Goal: Task Accomplishment & Management: Use online tool/utility

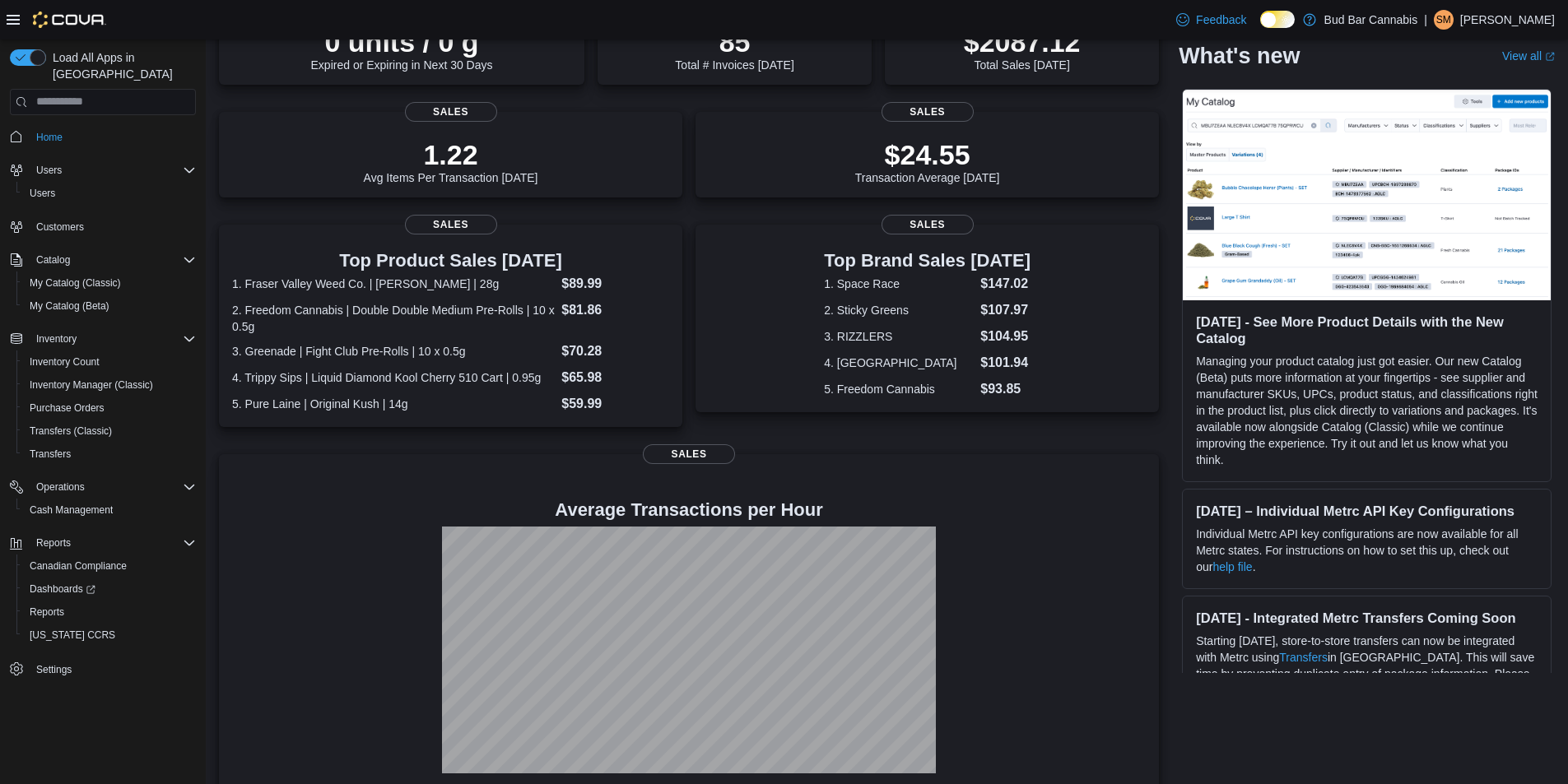
scroll to position [181, 0]
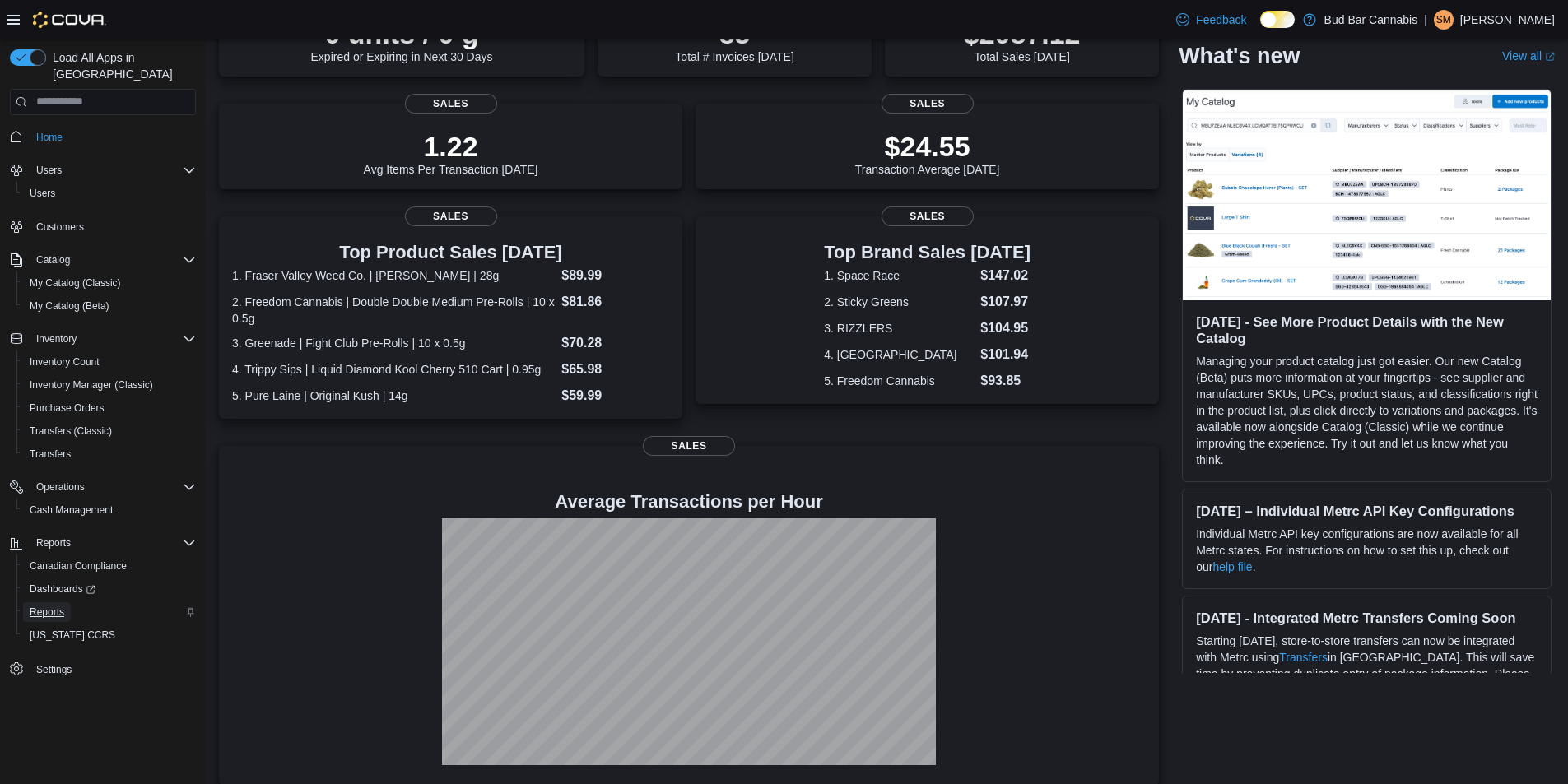
click at [61, 605] on span "Reports" at bounding box center [47, 611] width 34 height 13
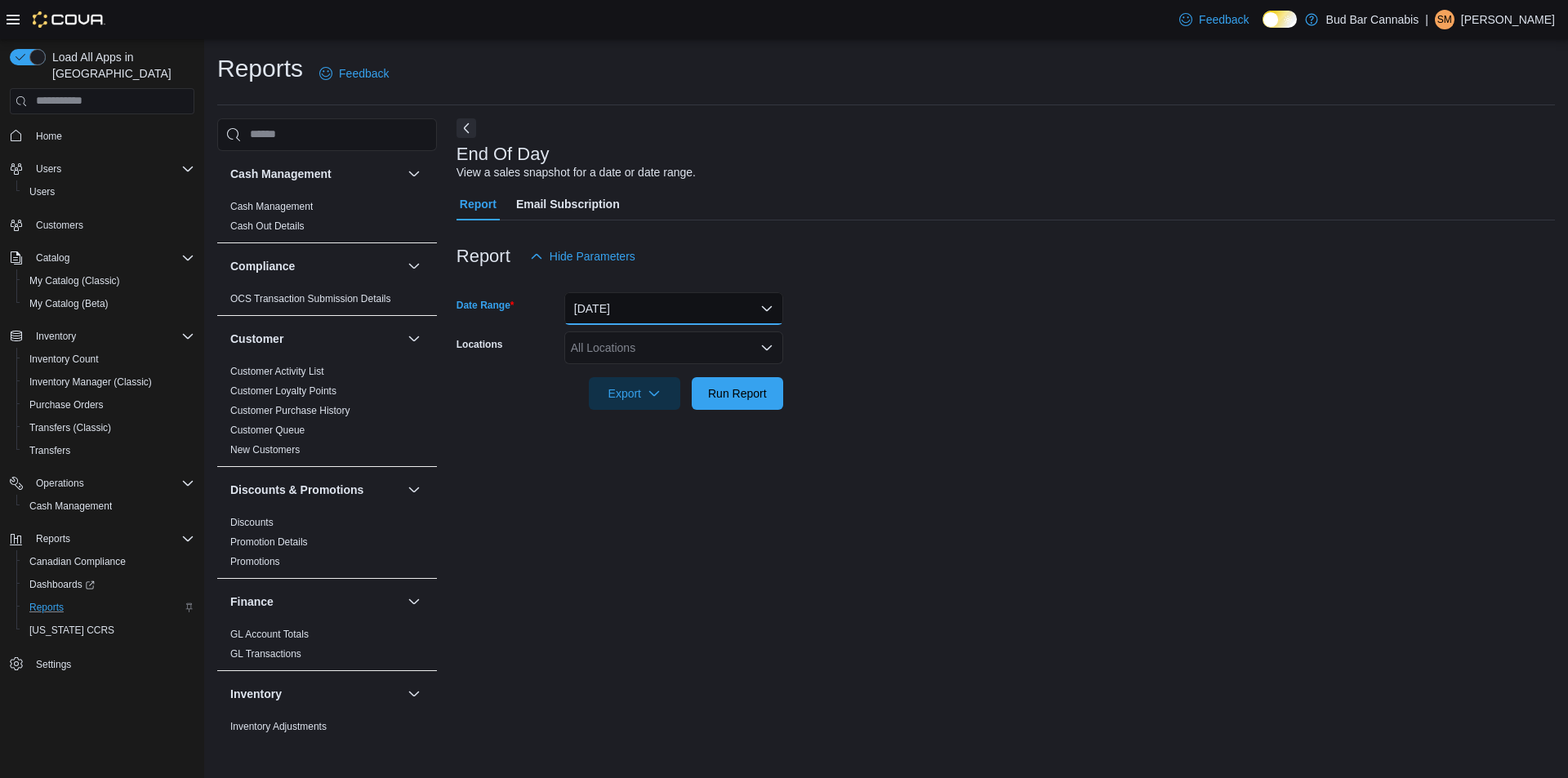
click at [647, 313] on button "[DATE]" at bounding box center [673, 308] width 219 height 32
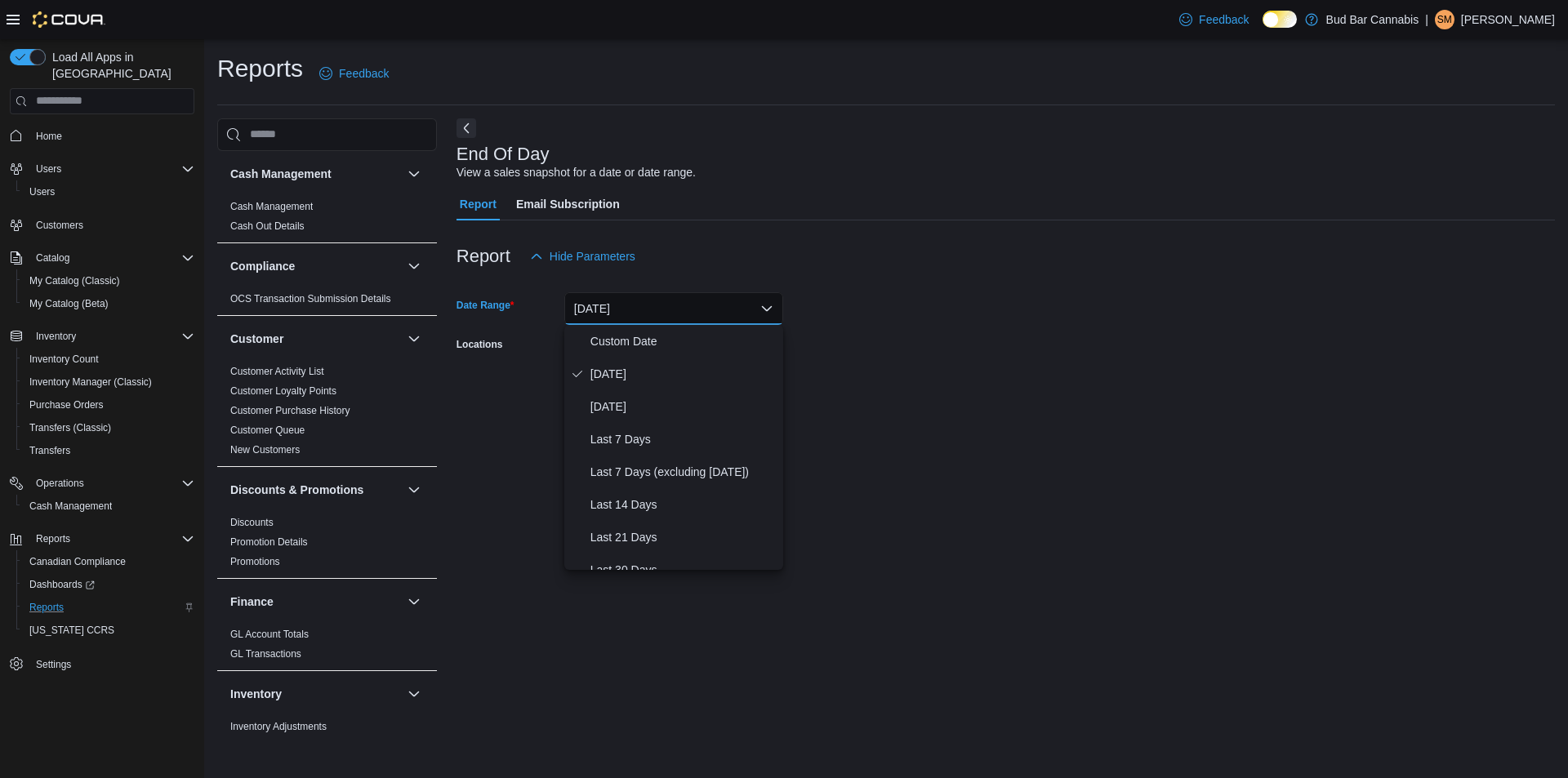
click at [825, 344] on form "Date Range [DATE] Locations All Locations Export Run Report" at bounding box center [1005, 340] width 1098 height 137
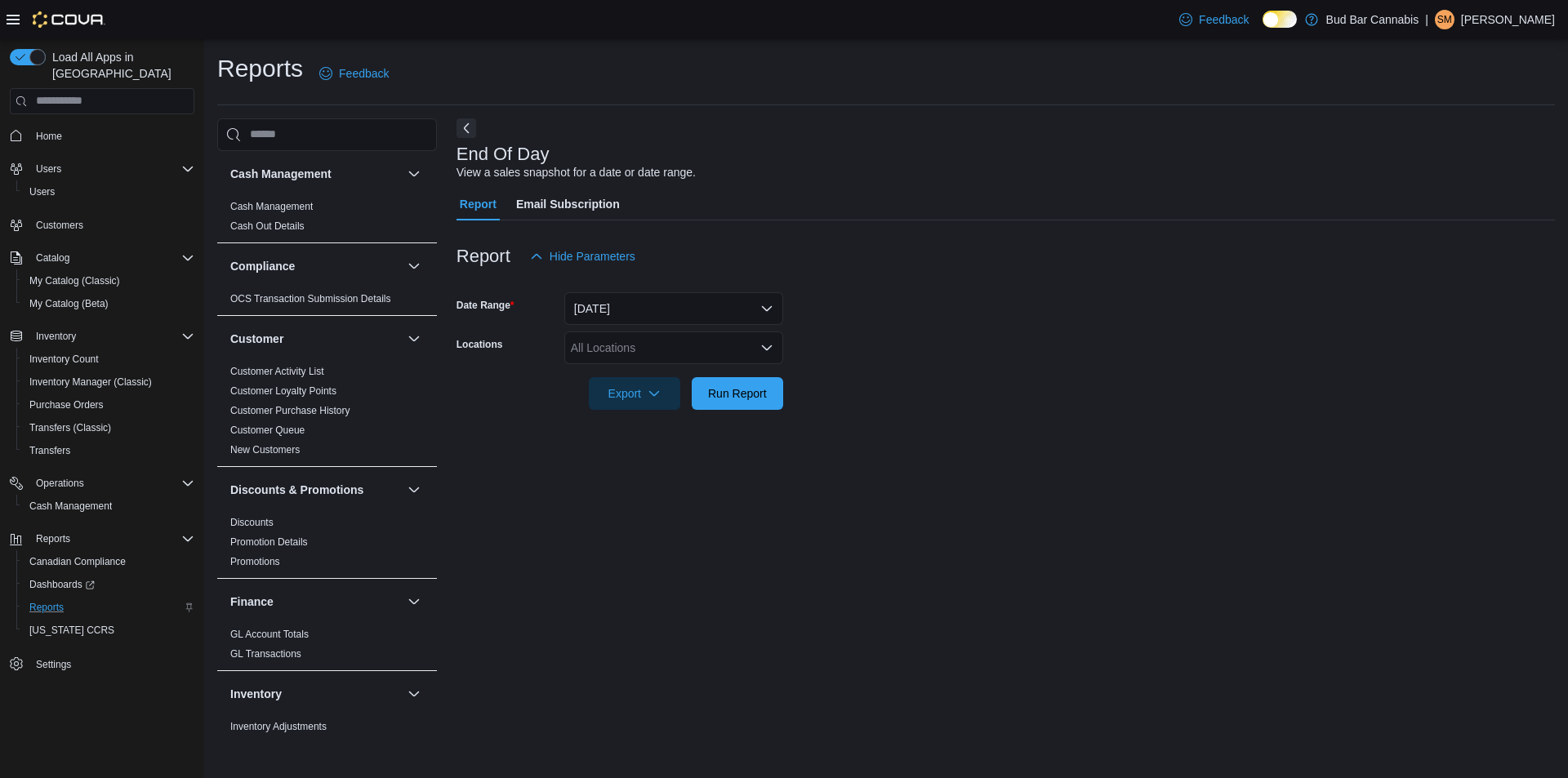
click at [655, 354] on div "All Locations" at bounding box center [673, 347] width 219 height 32
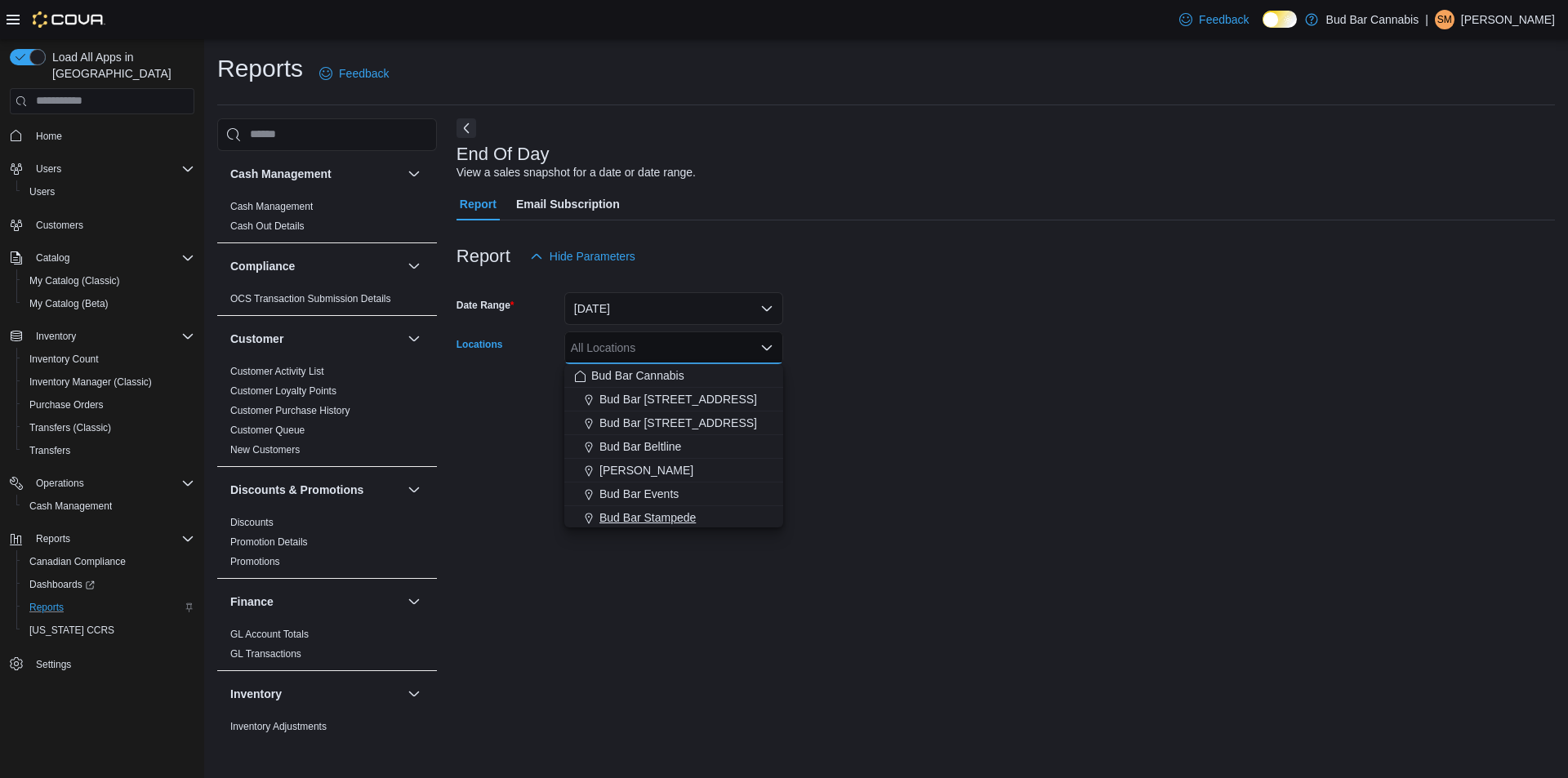
click at [649, 515] on span "Bud Bar Stampede" at bounding box center [648, 517] width 96 height 17
click at [868, 347] on form "Date Range [DATE] Locations [GEOGRAPHIC_DATA] Stampede Combo box. Selected. Bud…" at bounding box center [1005, 340] width 1098 height 137
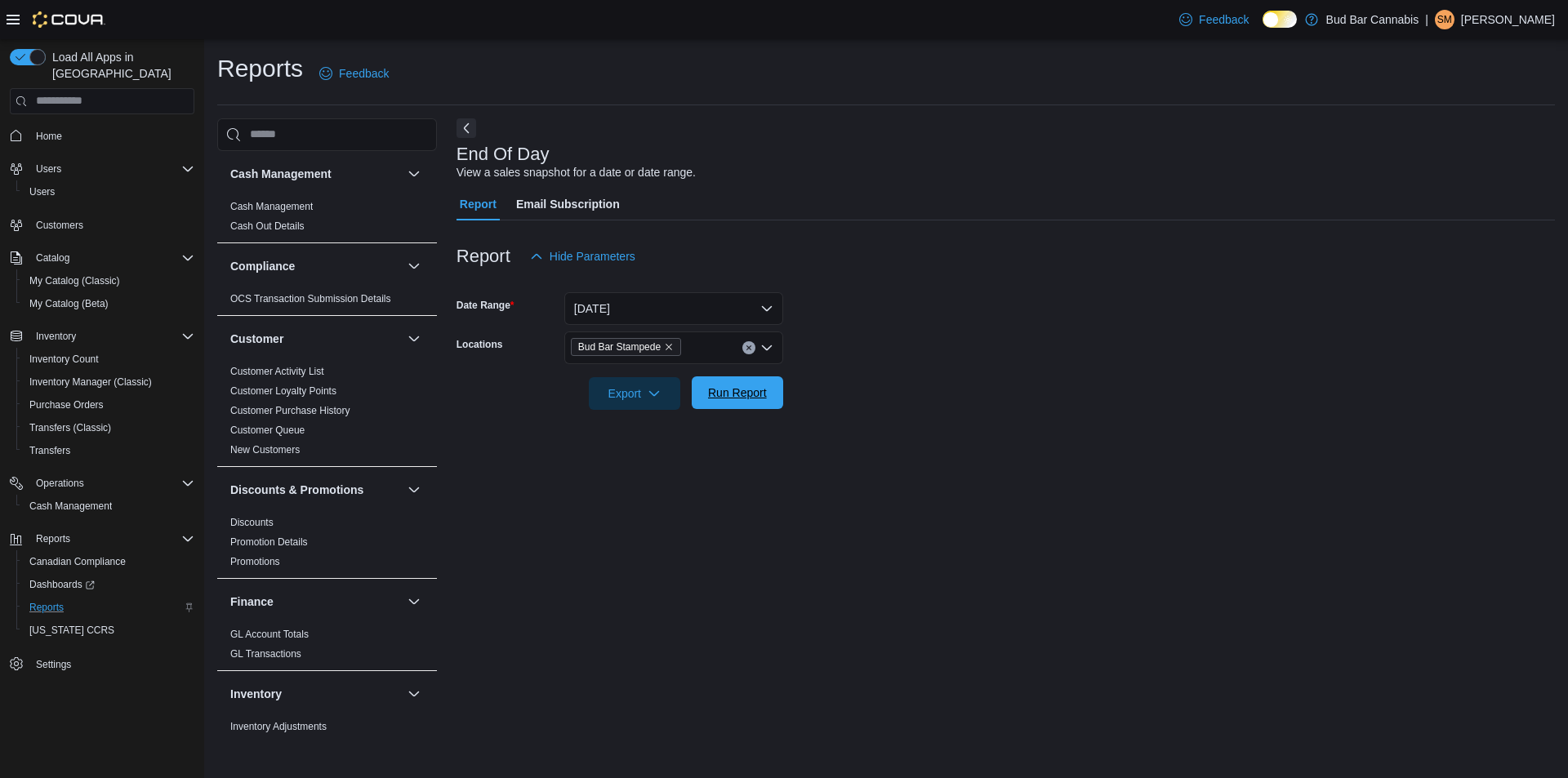
click at [752, 402] on span "Run Report" at bounding box center [737, 392] width 72 height 32
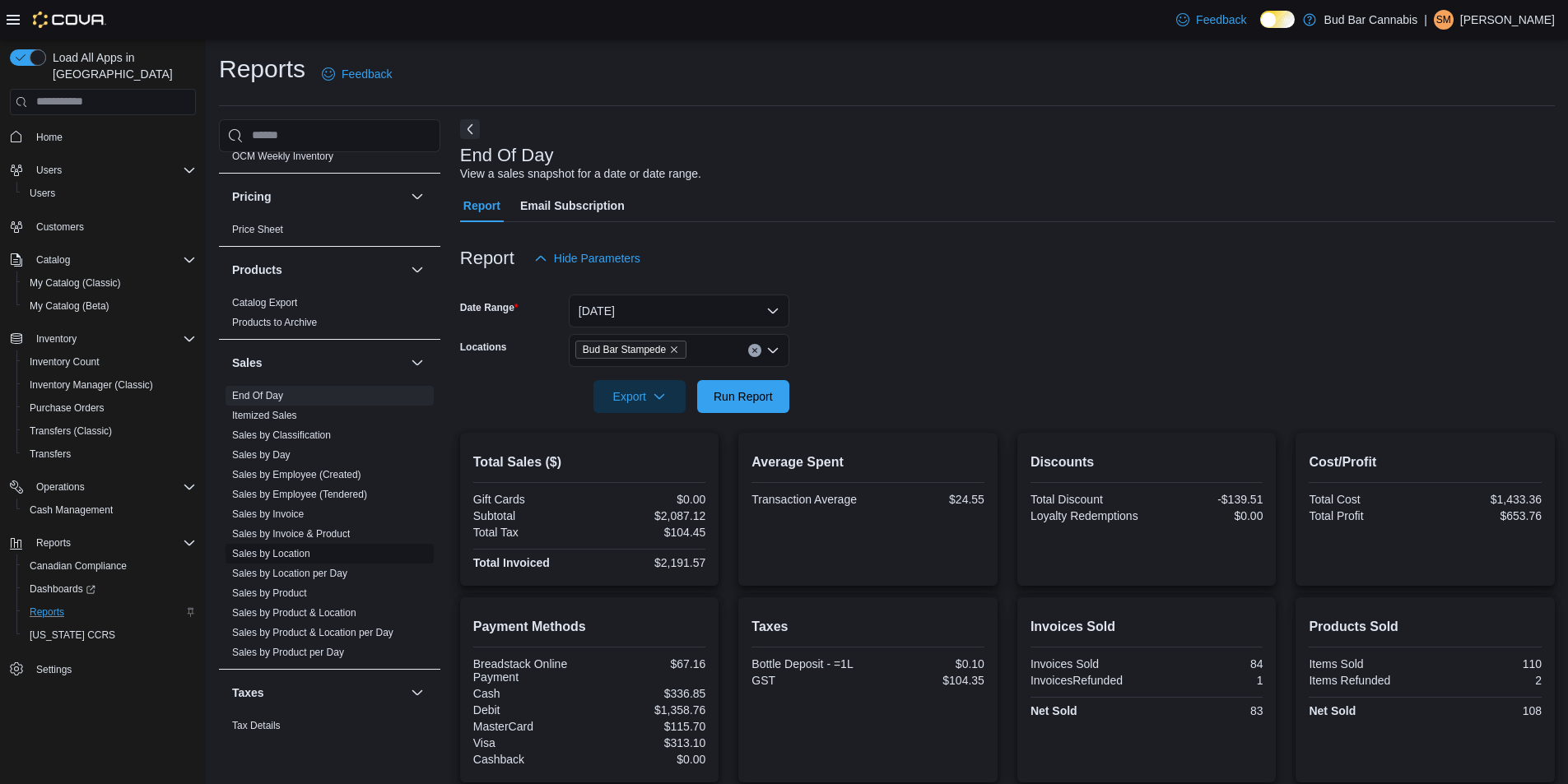
scroll to position [952, 0]
click at [298, 498] on link "Sales by Employee (Tendered)" at bounding box center [299, 501] width 135 height 11
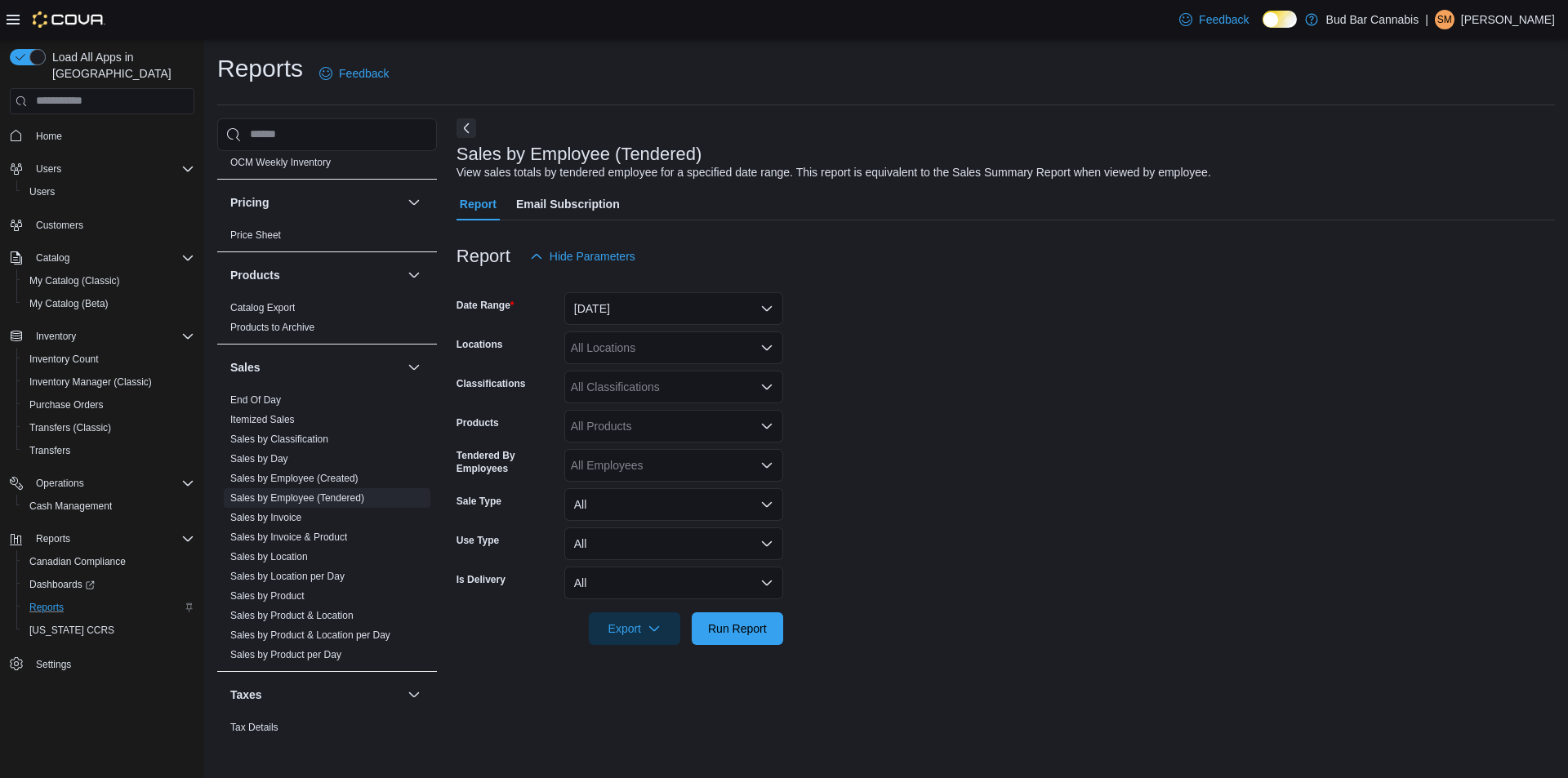
click at [668, 351] on div "All Locations" at bounding box center [673, 347] width 219 height 32
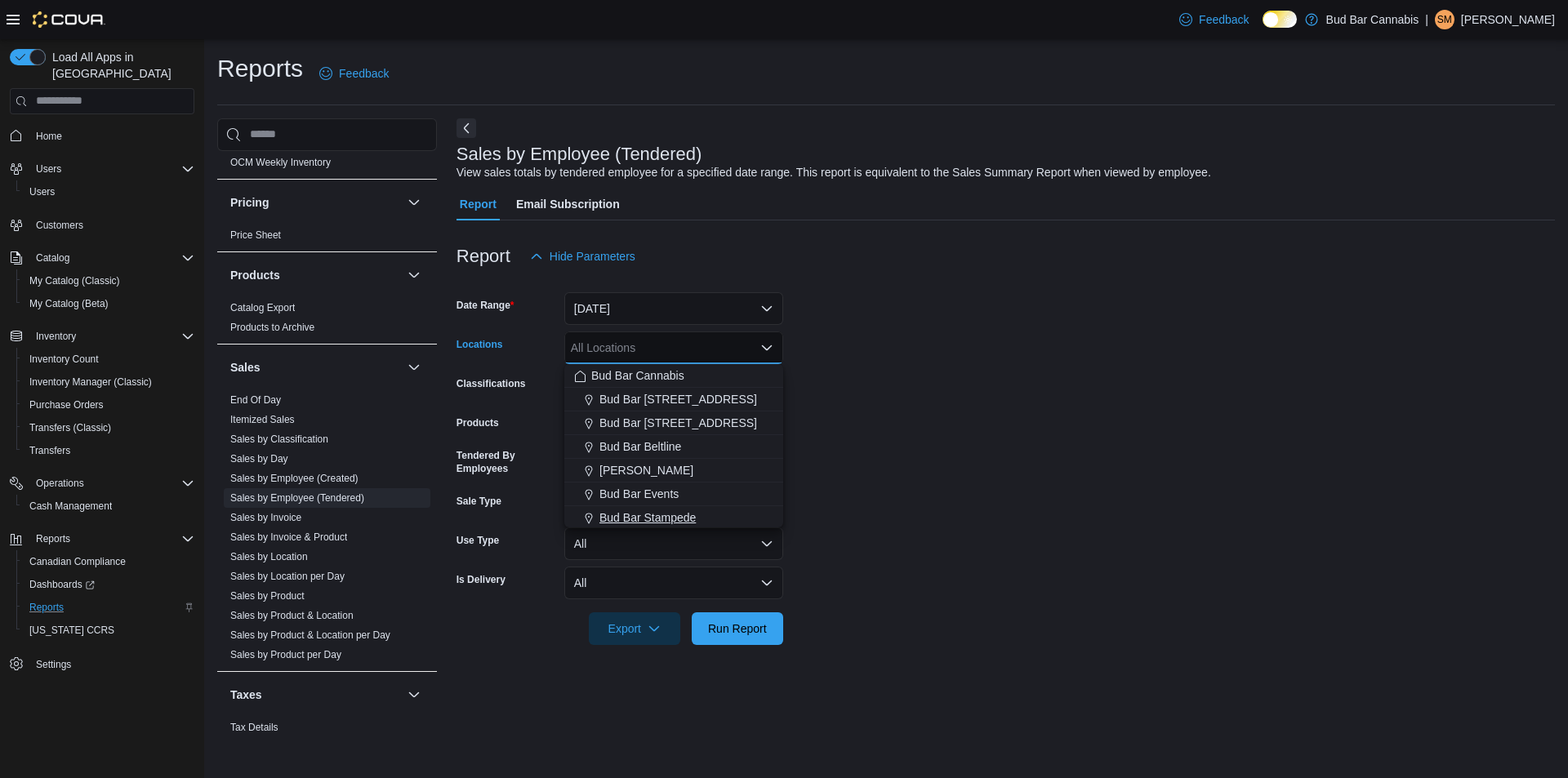
click at [657, 515] on span "Bud Bar Stampede" at bounding box center [648, 517] width 96 height 17
click at [935, 540] on form "Date Range [DATE] Locations [GEOGRAPHIC_DATA] Stampede Combo box. Selected. Bud…" at bounding box center [1005, 458] width 1098 height 372
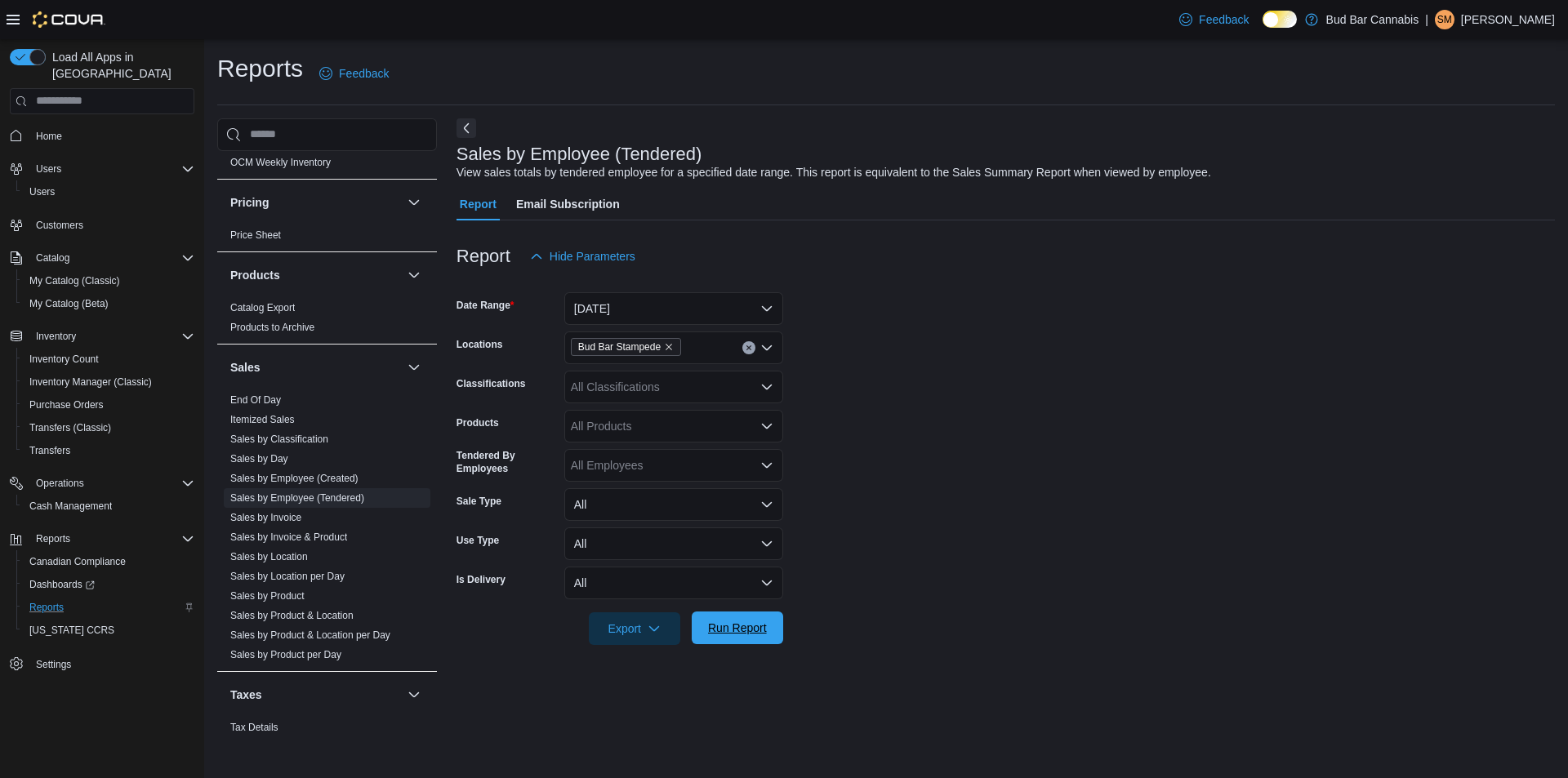
click at [749, 627] on span "Run Report" at bounding box center [737, 627] width 59 height 17
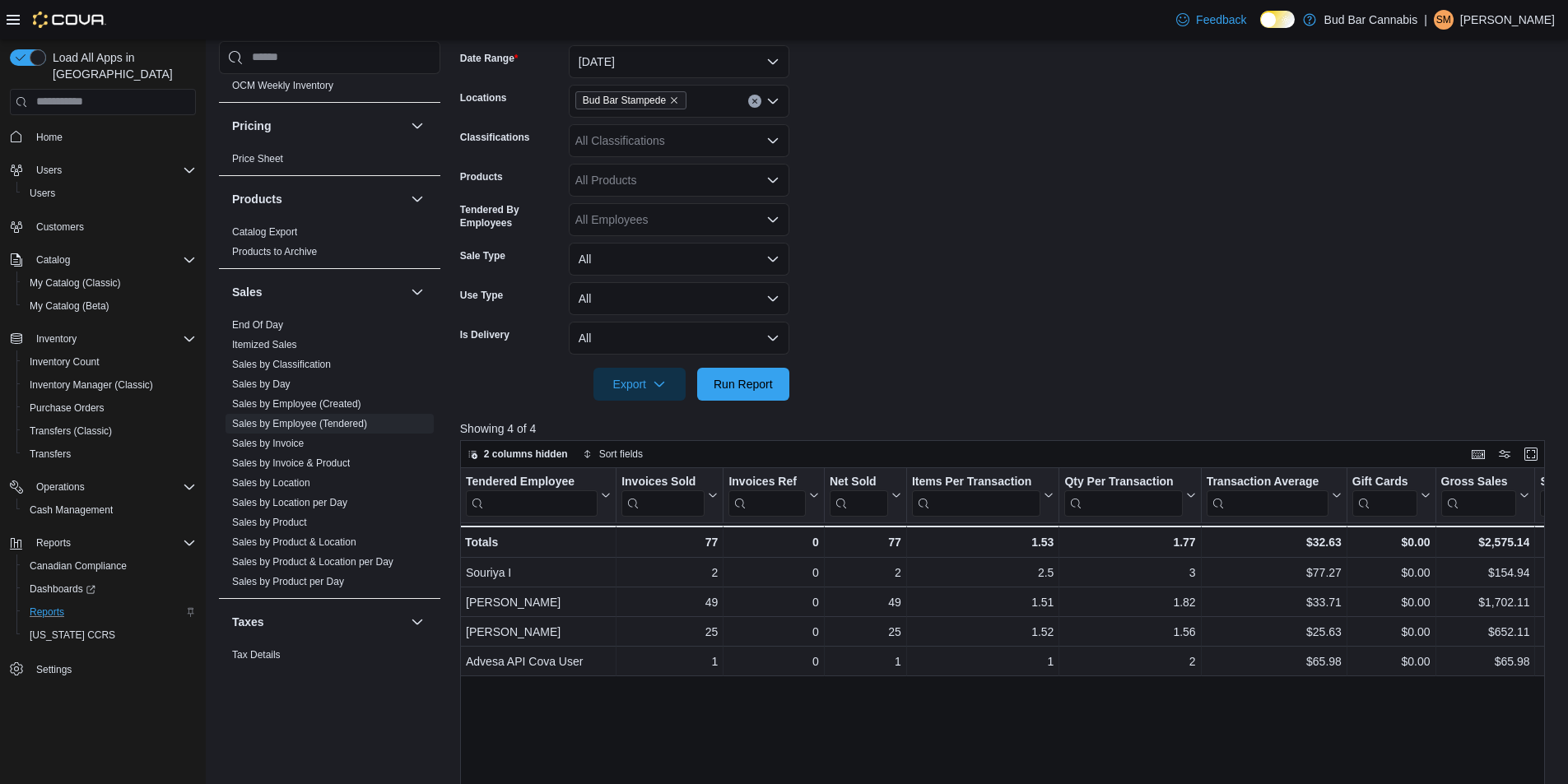
scroll to position [209, 0]
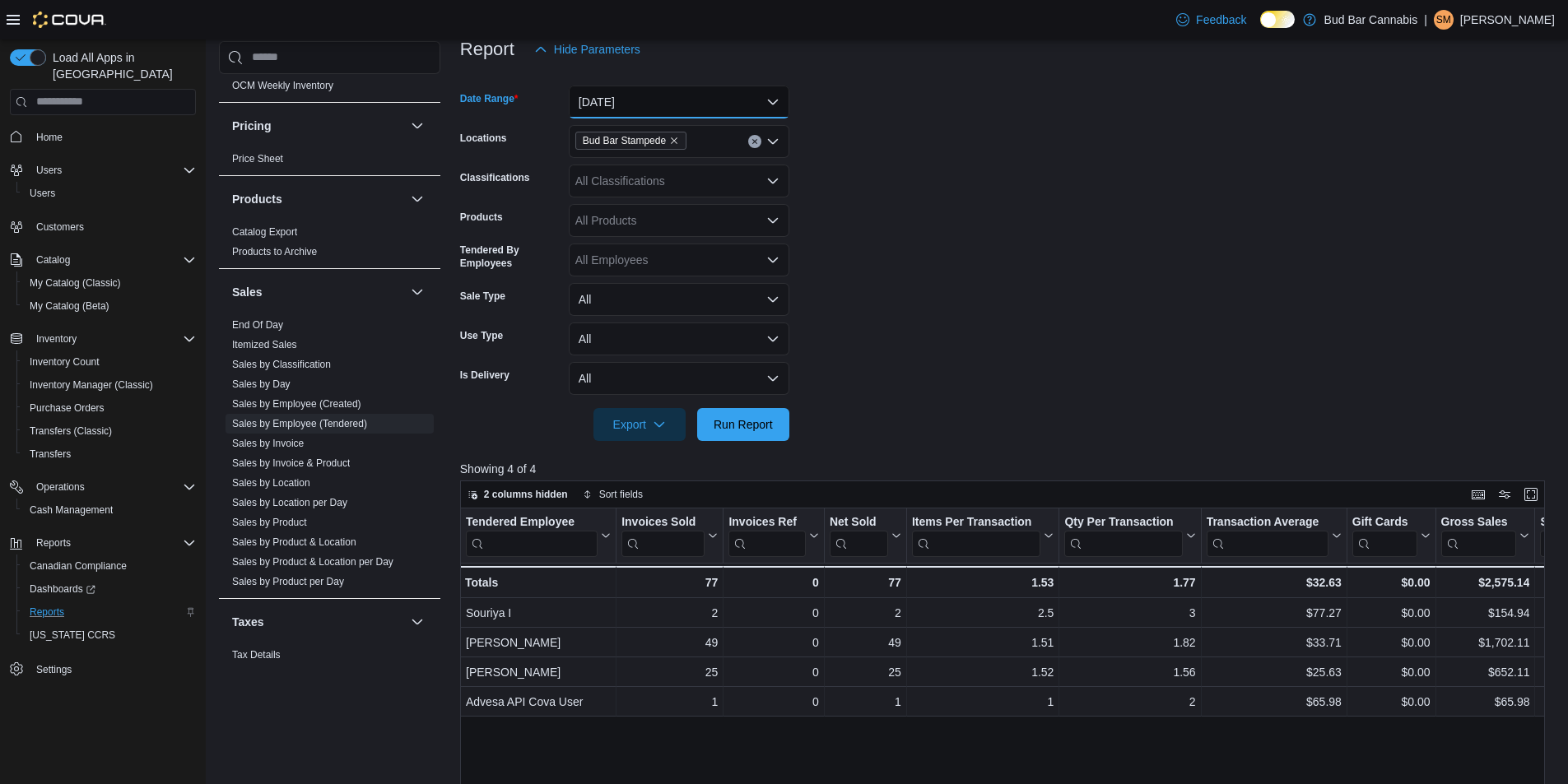
click at [606, 101] on button "[DATE]" at bounding box center [679, 101] width 221 height 33
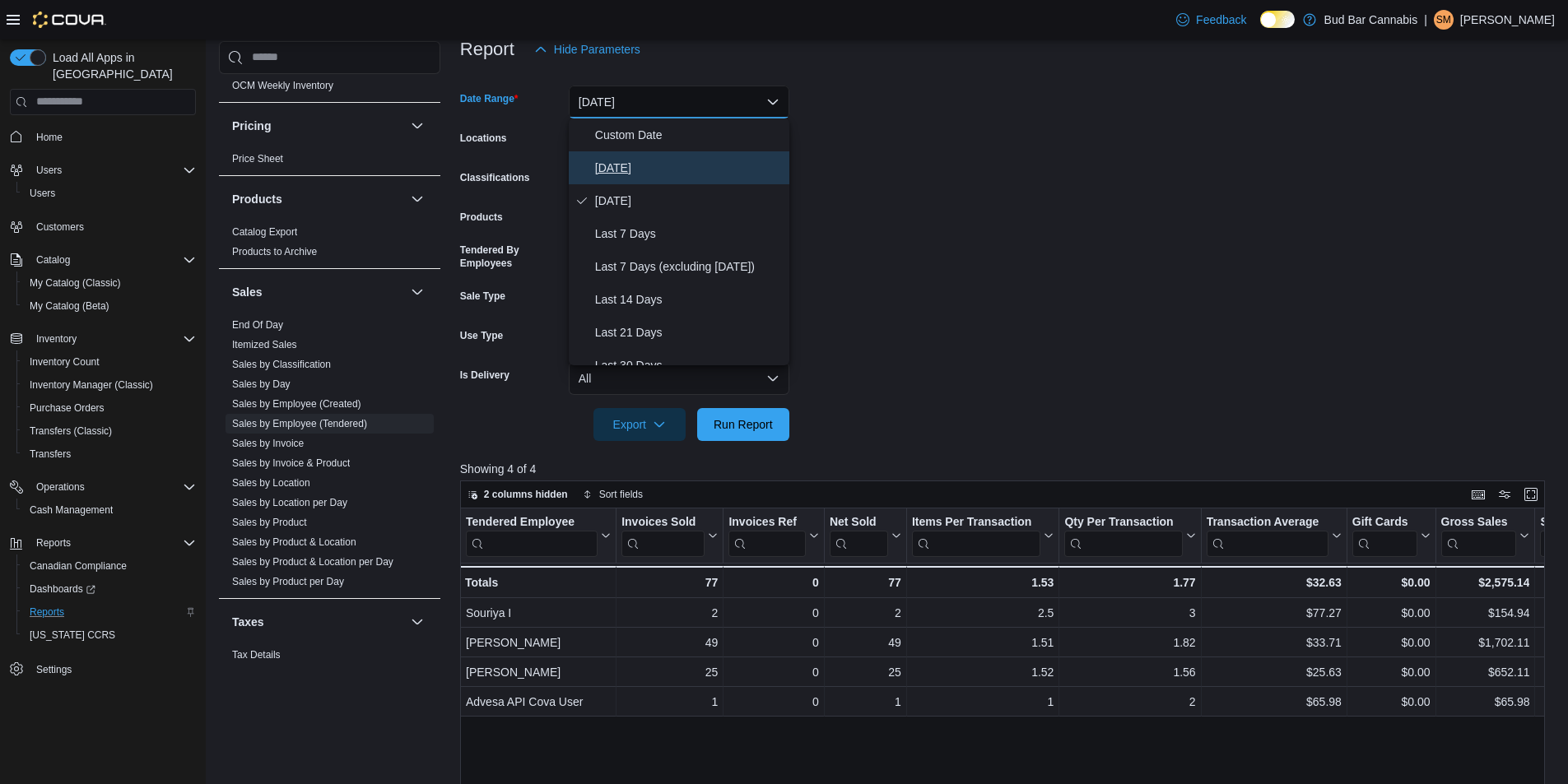
click at [607, 176] on span "[DATE]" at bounding box center [688, 168] width 188 height 19
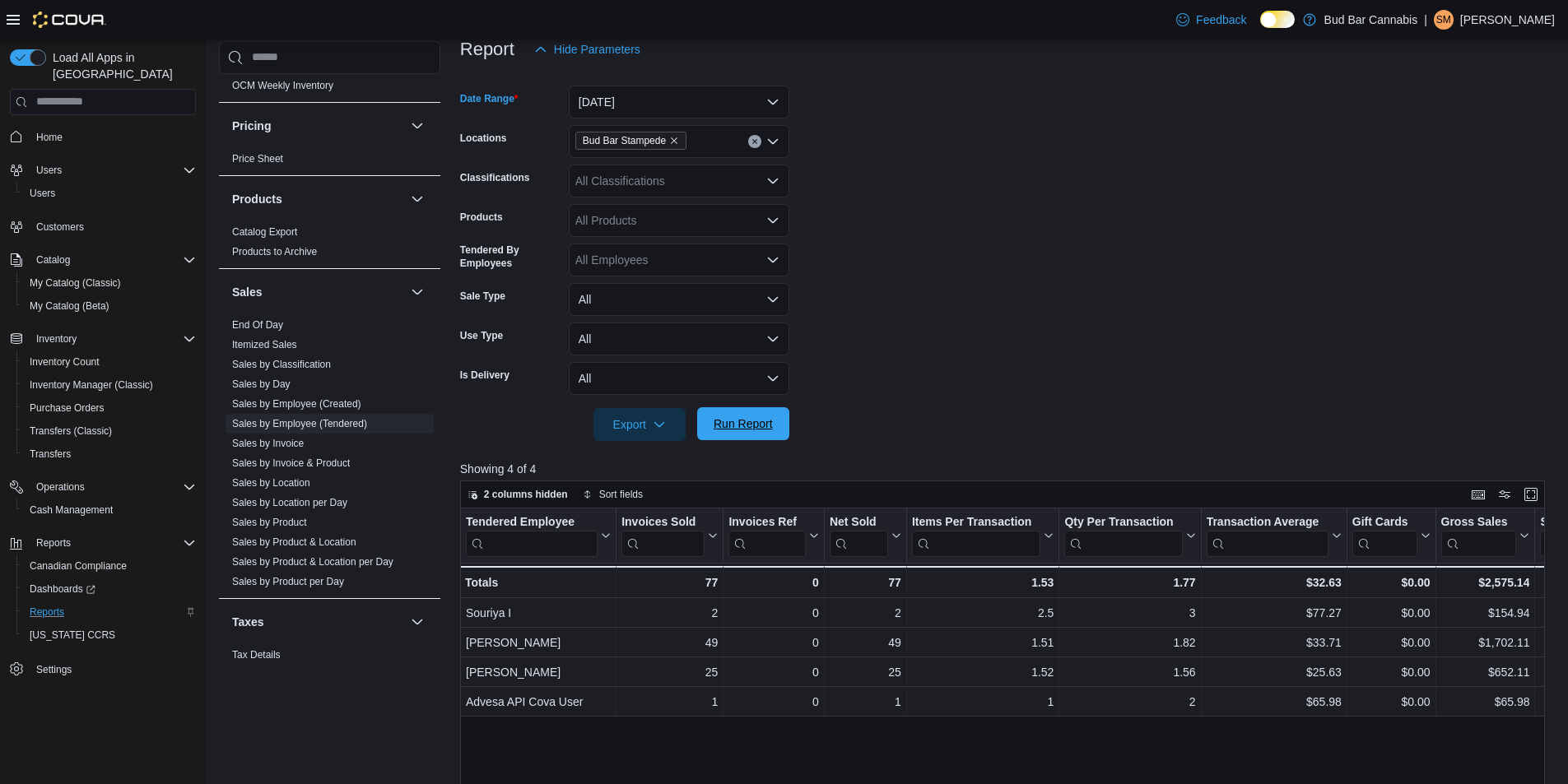
click at [739, 422] on span "Run Report" at bounding box center [743, 423] width 59 height 17
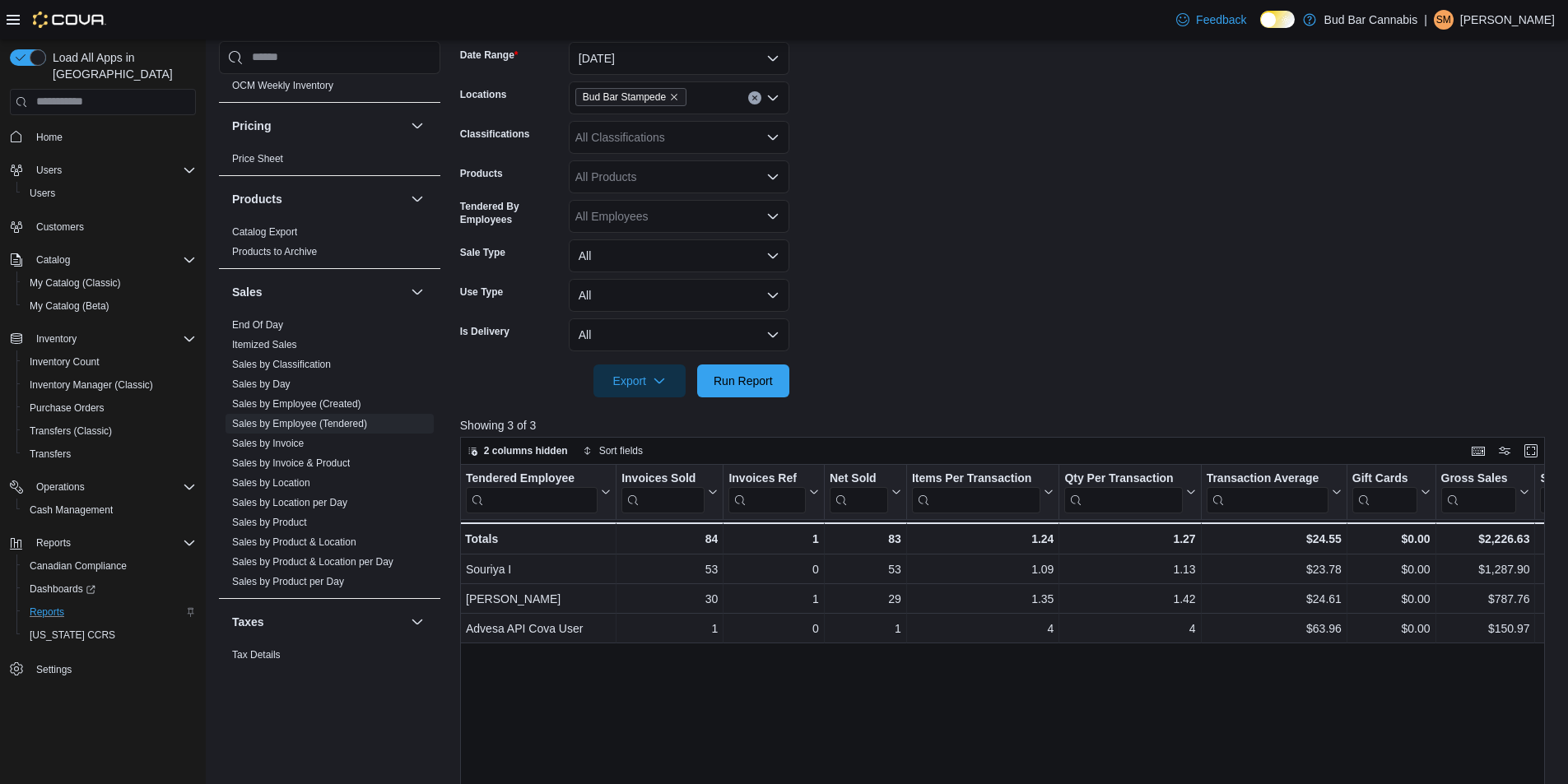
scroll to position [254, 0]
click at [52, 131] on span "Home" at bounding box center [49, 137] width 26 height 13
